Goal: Task Accomplishment & Management: Manage account settings

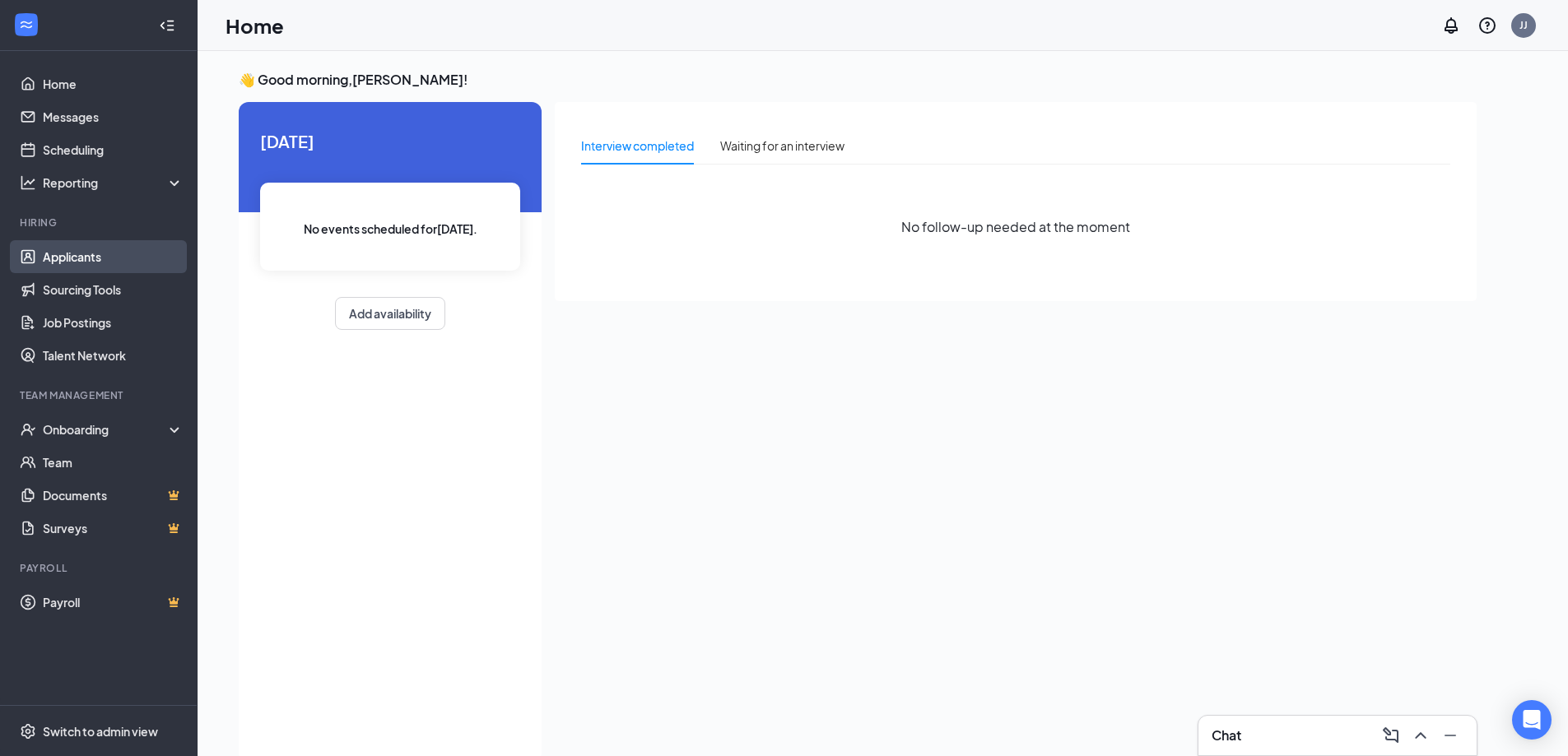
click at [63, 263] on link "Applicants" at bounding box center [113, 256] width 141 height 33
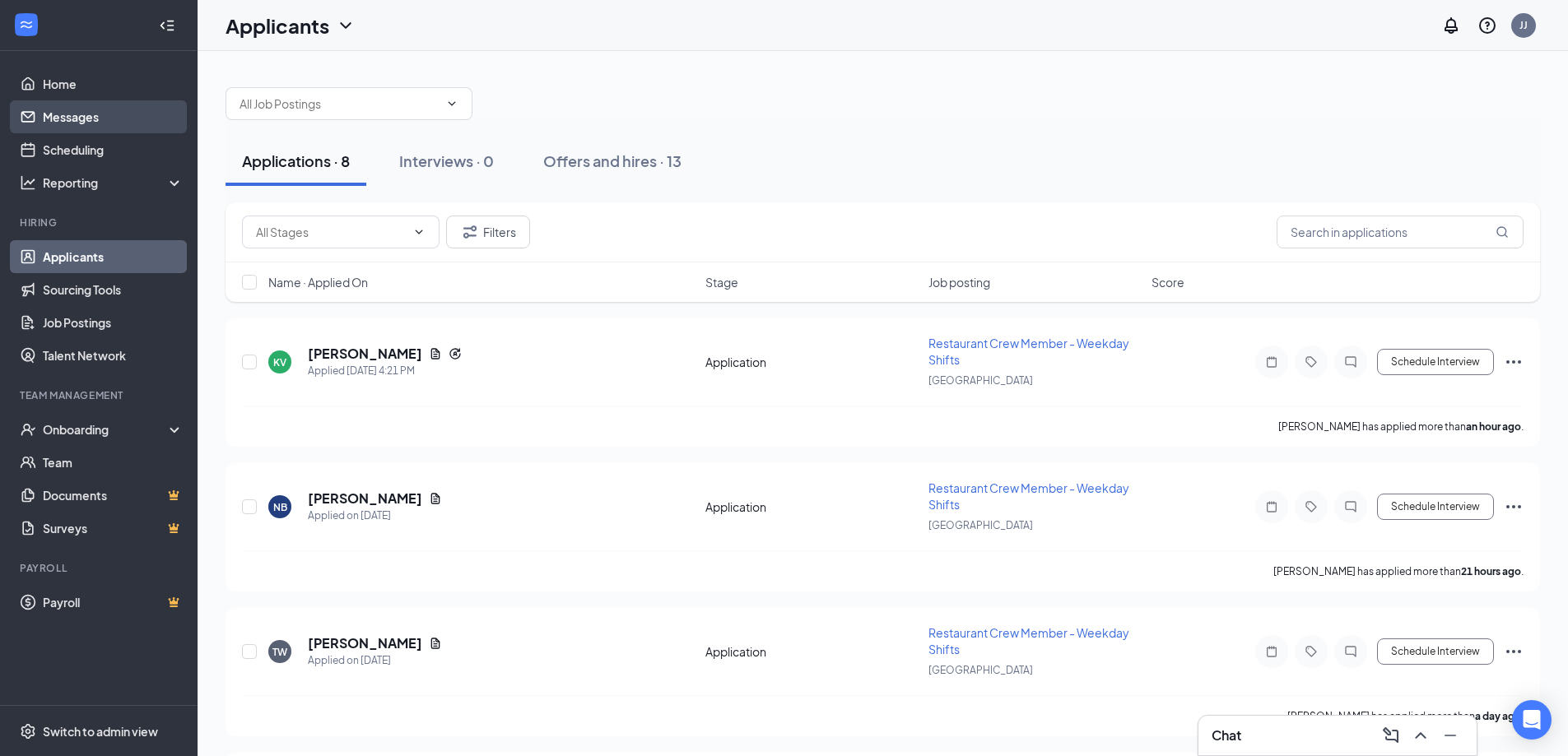
click at [78, 124] on link "Messages" at bounding box center [113, 117] width 141 height 33
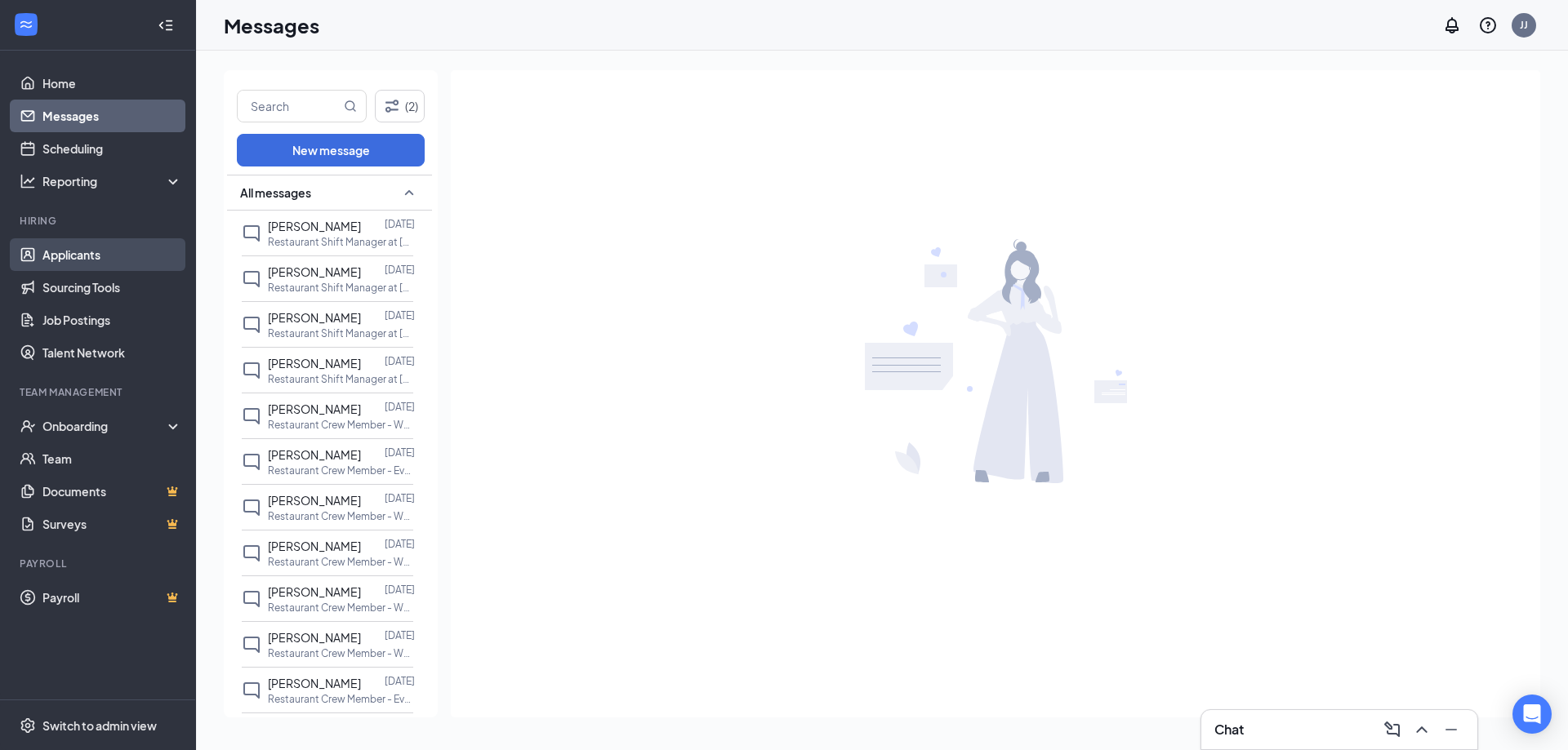
click at [80, 258] on link "Applicants" at bounding box center [112, 254] width 140 height 33
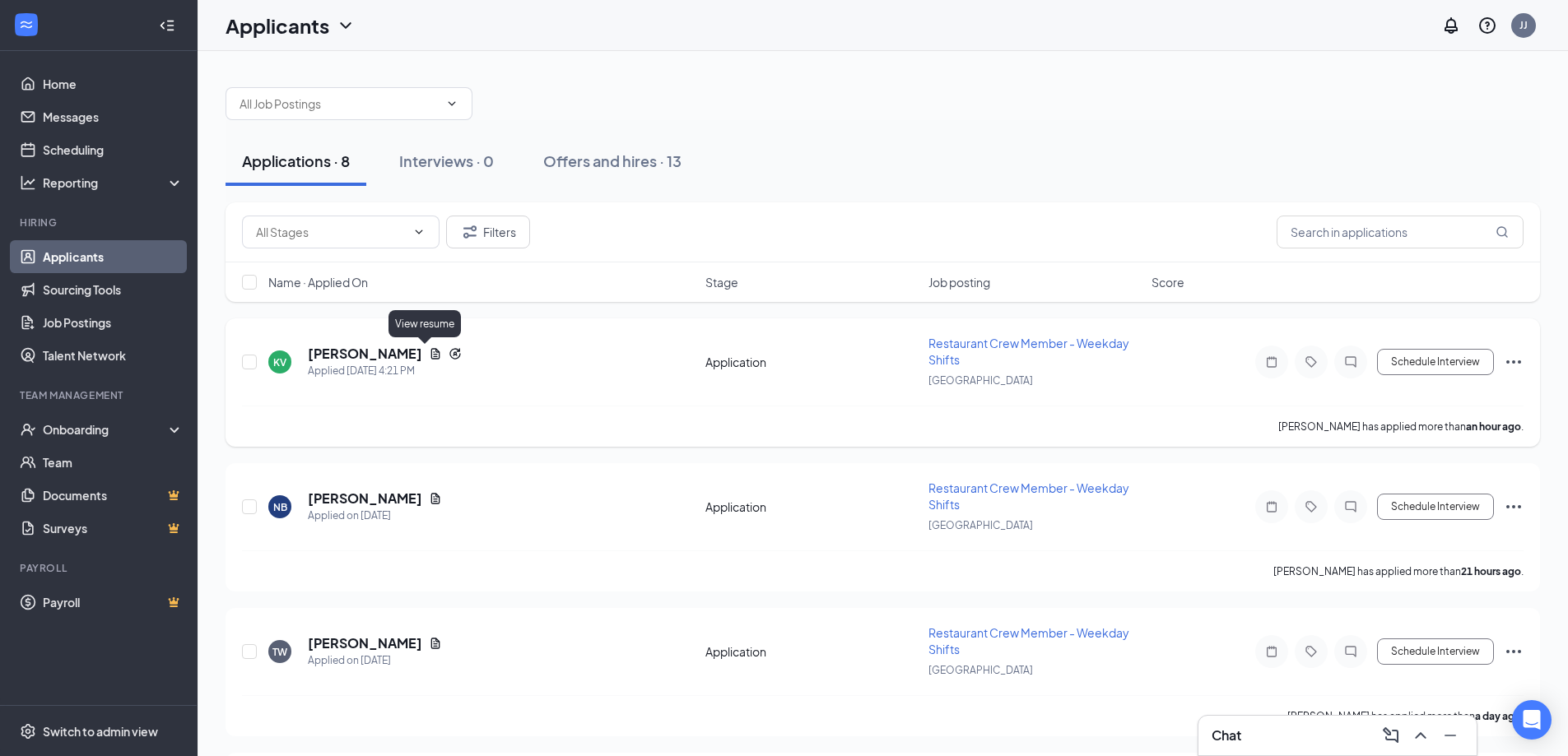
click at [431, 351] on icon "Document" at bounding box center [435, 353] width 9 height 11
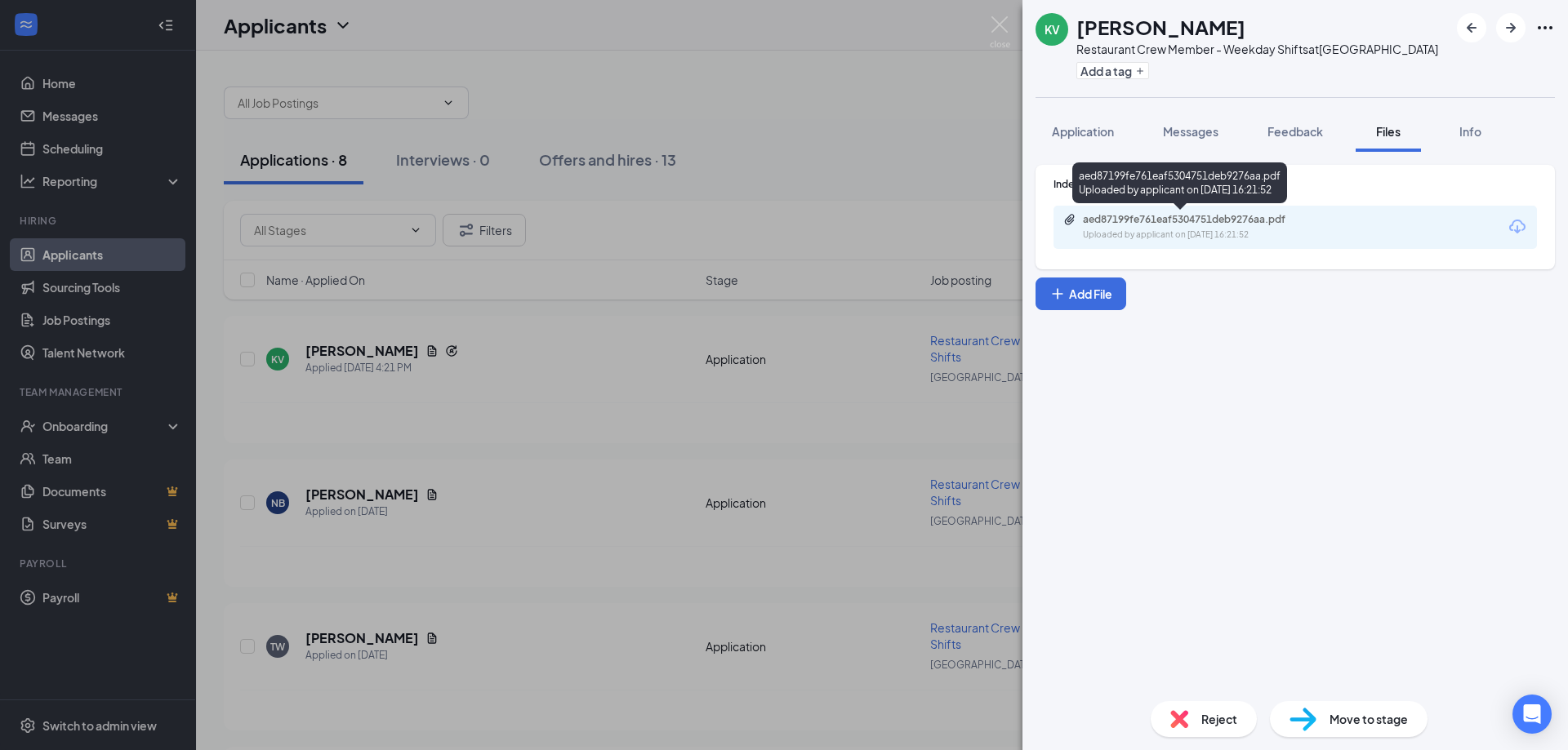
click at [1216, 225] on div "aed87199fe761eaf5304751deb9276aa.pdf" at bounding box center [1197, 220] width 229 height 13
click at [777, 213] on div "KV [PERSON_NAME] Restaurant Crew Member - Weekday Shifts at [GEOGRAPHIC_DATA] A…" at bounding box center [784, 375] width 1568 height 750
